Goal: Communication & Community: Answer question/provide support

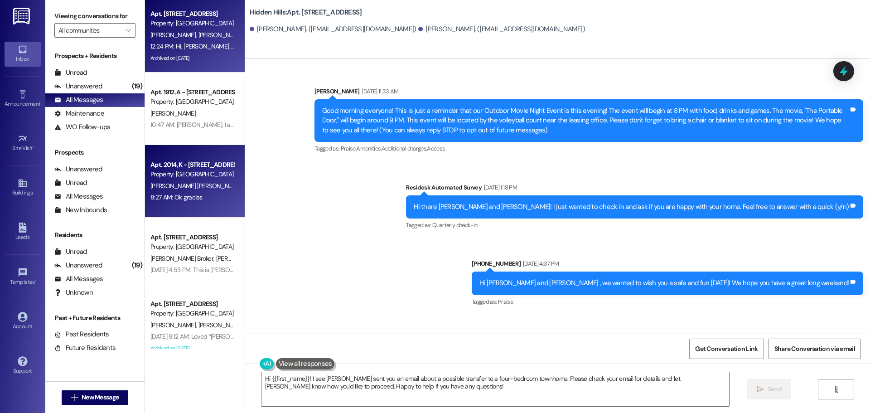
scroll to position [18668, 0]
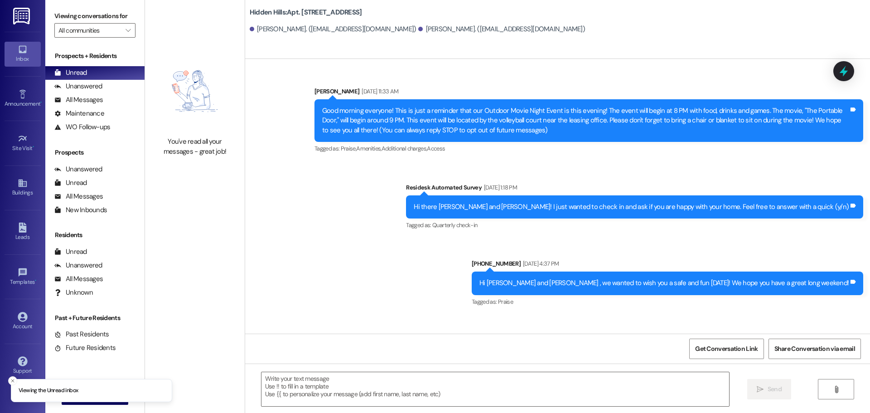
type textarea "Fetching suggested responses. Please feel free to read through the conversation…"
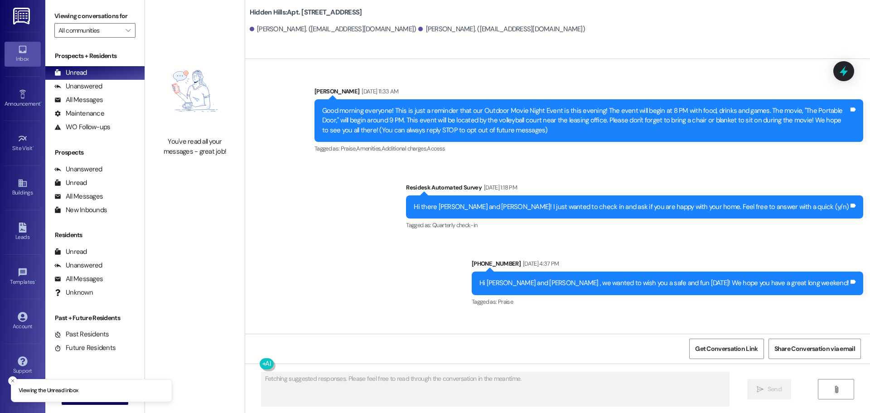
scroll to position [18668, 0]
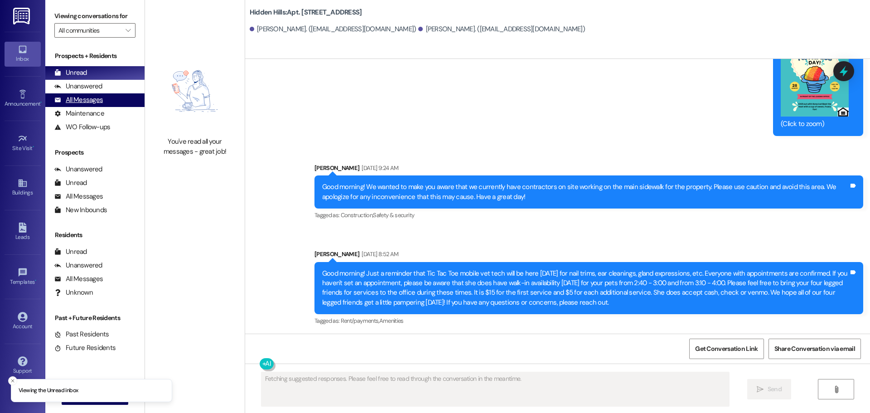
click at [69, 100] on div "All Messages" at bounding box center [78, 100] width 49 height 10
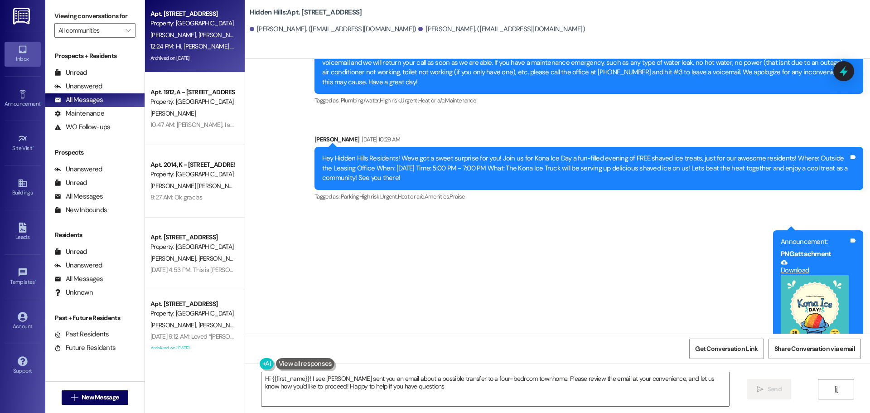
type textarea "Hi {{first_name}}! I see Sarah sent you an email about a possible transfer to a…"
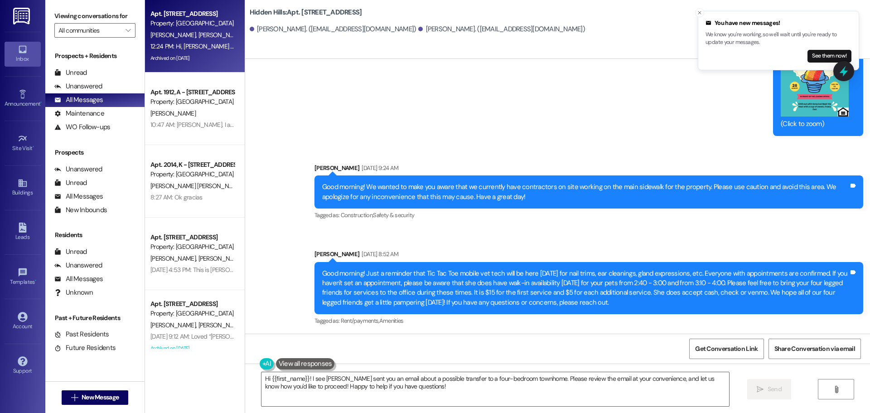
click at [744, 45] on p "We know you're working, so we'll wait until you're ready to update your message…" at bounding box center [779, 39] width 146 height 16
click at [727, 24] on div "You have new messages!" at bounding box center [779, 23] width 146 height 9
click at [811, 54] on button "See them now!" at bounding box center [830, 56] width 44 height 13
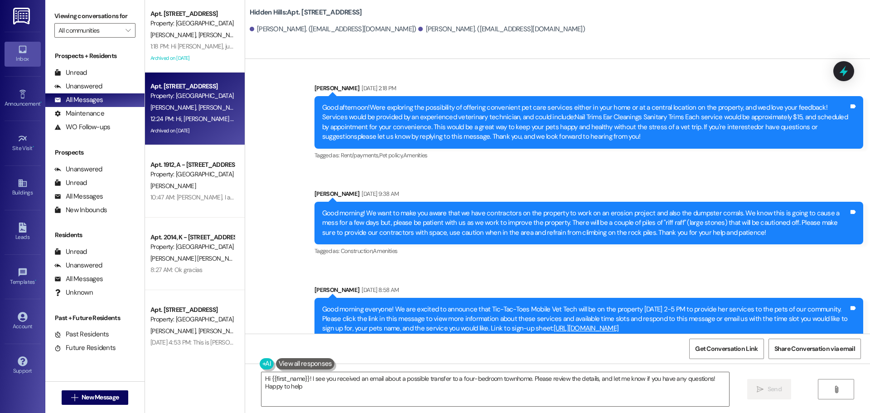
type textarea "Hi {{first_name}}! I see you received an email about a possible transfer to a f…"
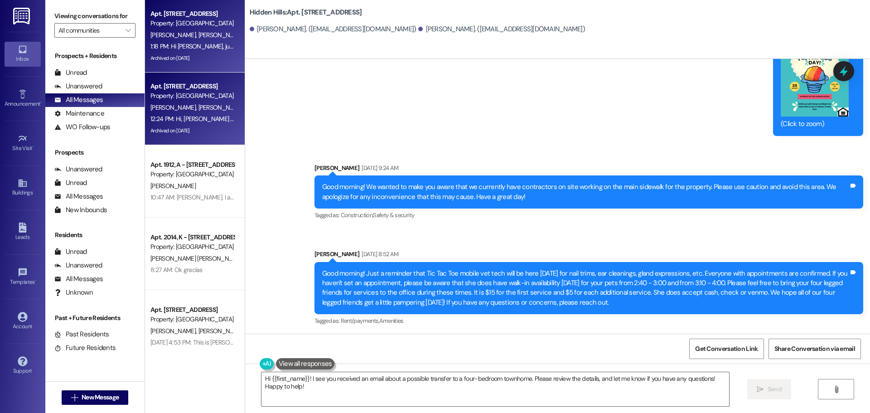
click at [182, 42] on div "1:18 PM: Hi Ethan, just following up. Did the pre-move-out inspection happen la…" at bounding box center [193, 46] width 86 height 11
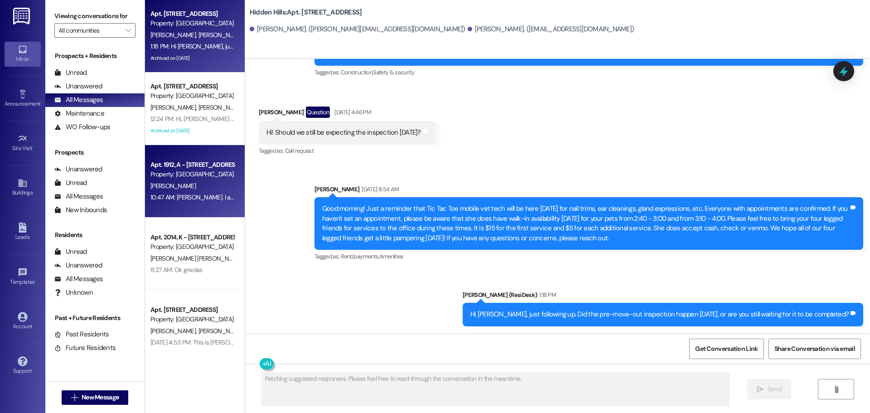
scroll to position [13583, 0]
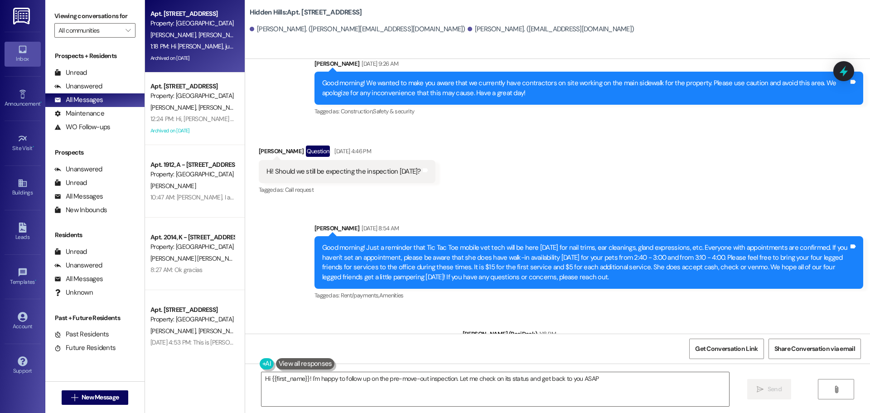
type textarea "Hi {{first_name}}! I'm happy to follow up on the pre-move-out inspection. Let m…"
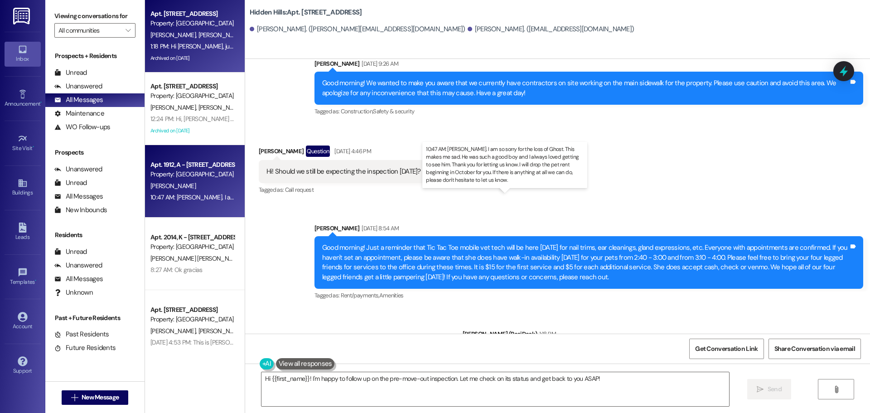
click at [192, 201] on div "10:47 AM: Oh, Melvin. I am so sorry for the loss of Ghost. This makes me sad. H…" at bounding box center [543, 197] width 786 height 8
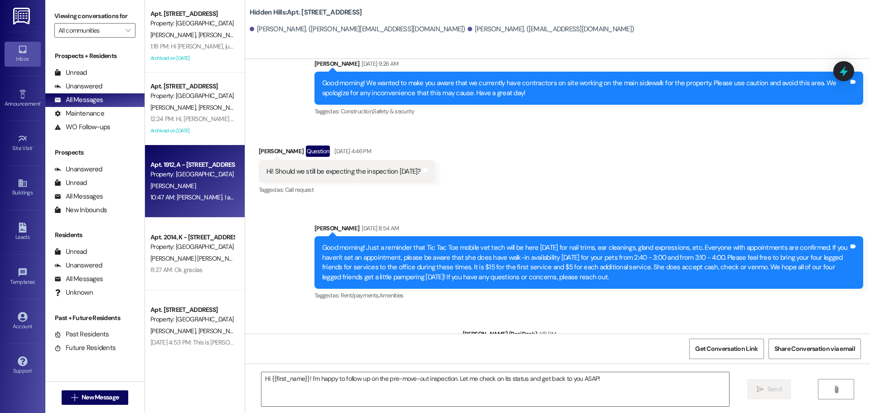
type textarea "Fetching suggested responses. Please feel free to read through the conversation…"
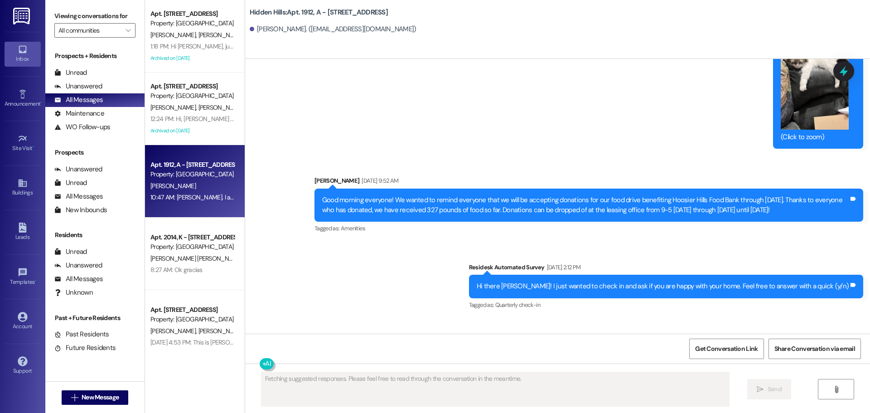
scroll to position [15609, 0]
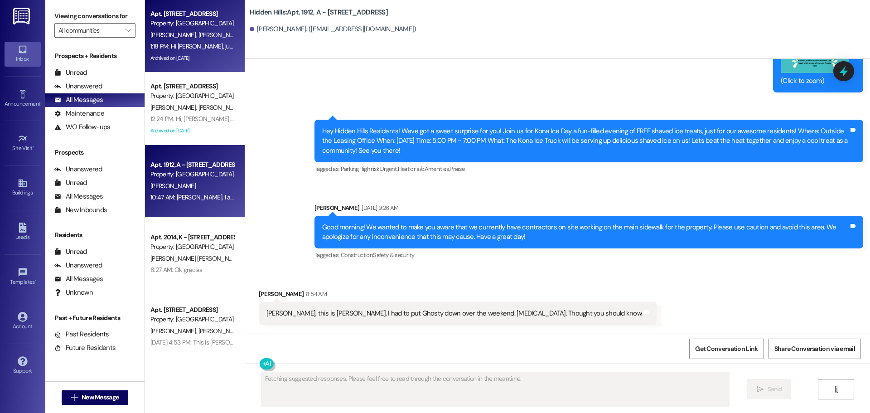
click at [204, 39] on div "E. Everett G. Everett" at bounding box center [193, 34] width 86 height 11
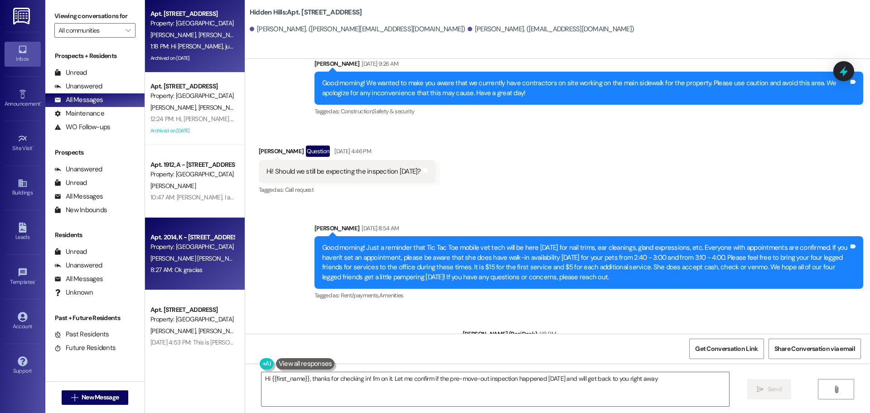
type textarea "Hi {{first_name}}, thanks for checking in! I'm on it. Let me confirm if the pre…"
